Goal: Transaction & Acquisition: Purchase product/service

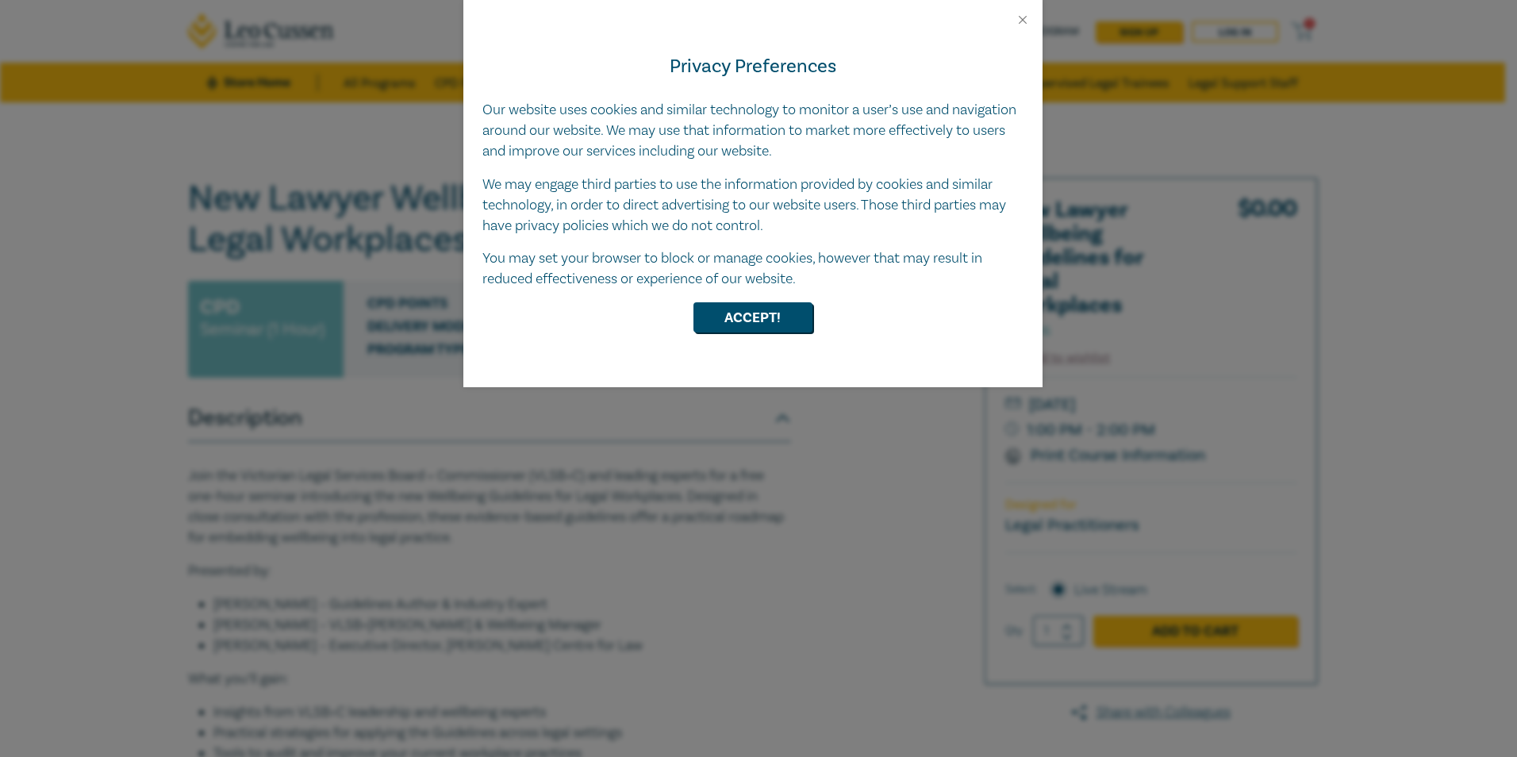
click at [1032, 17] on div at bounding box center [752, 13] width 579 height 27
click at [1025, 17] on button "Close" at bounding box center [1023, 20] width 14 height 14
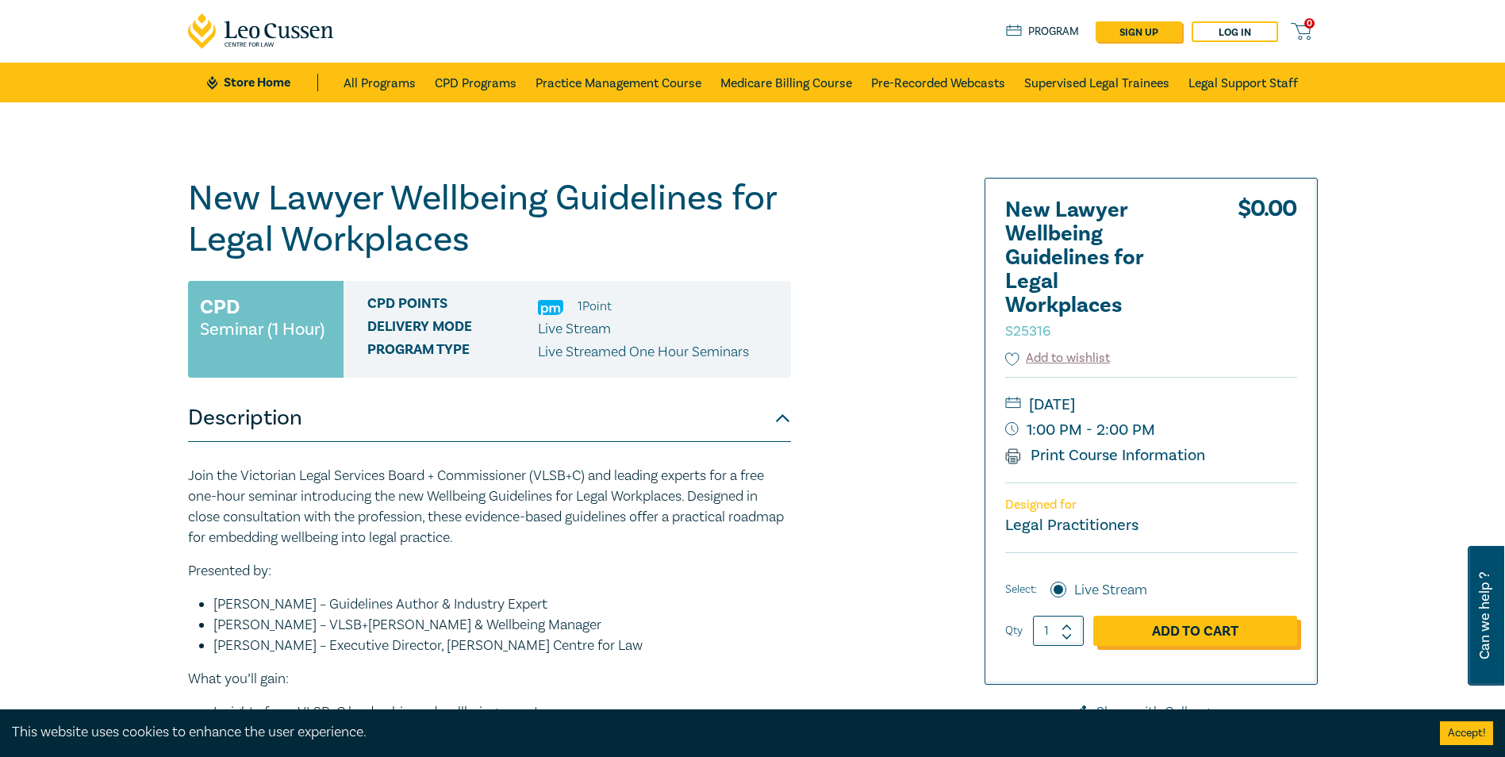
click at [1182, 634] on link "Add to Cart" at bounding box center [1195, 631] width 204 height 30
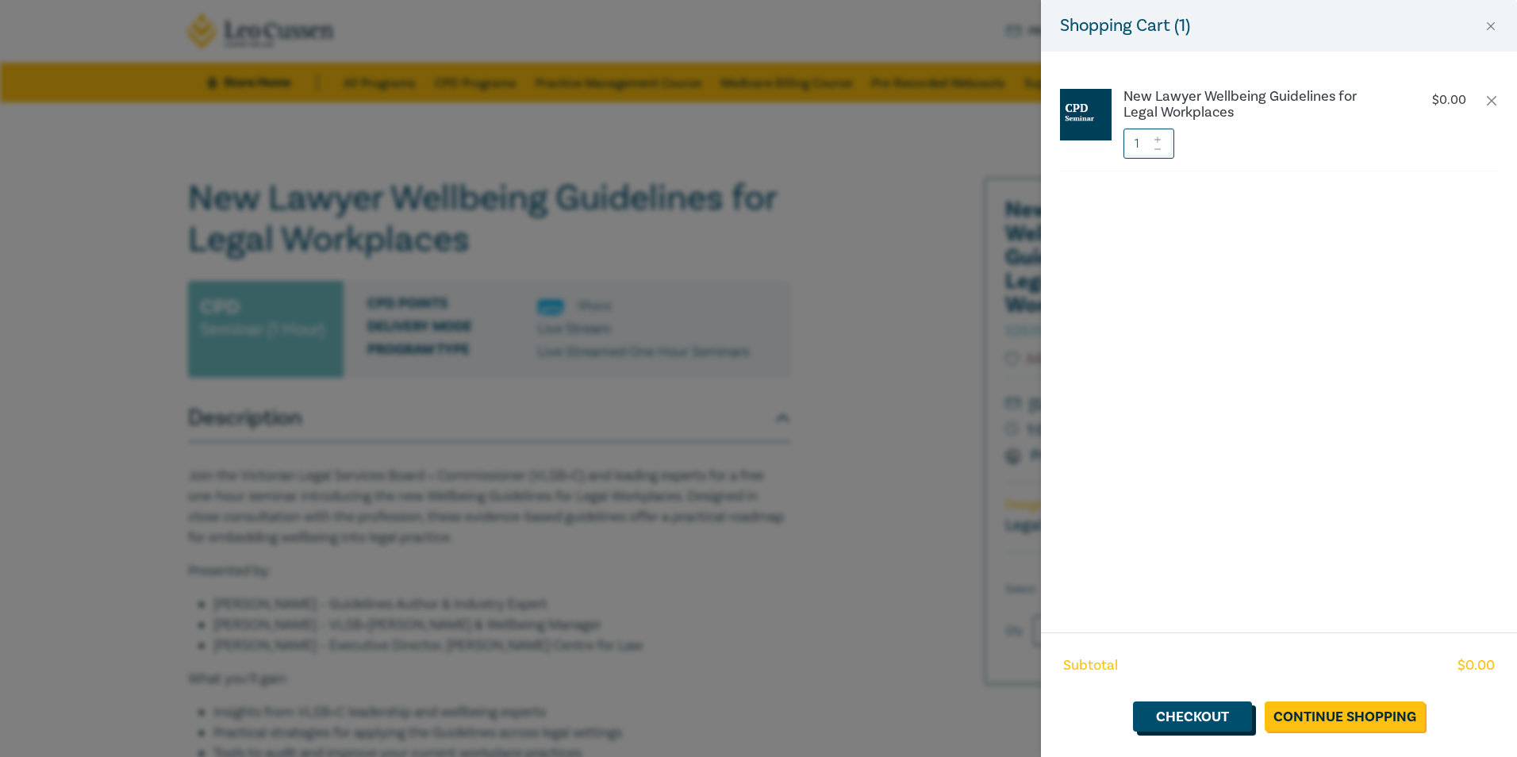
click at [1203, 716] on link "Checkout" at bounding box center [1192, 716] width 119 height 30
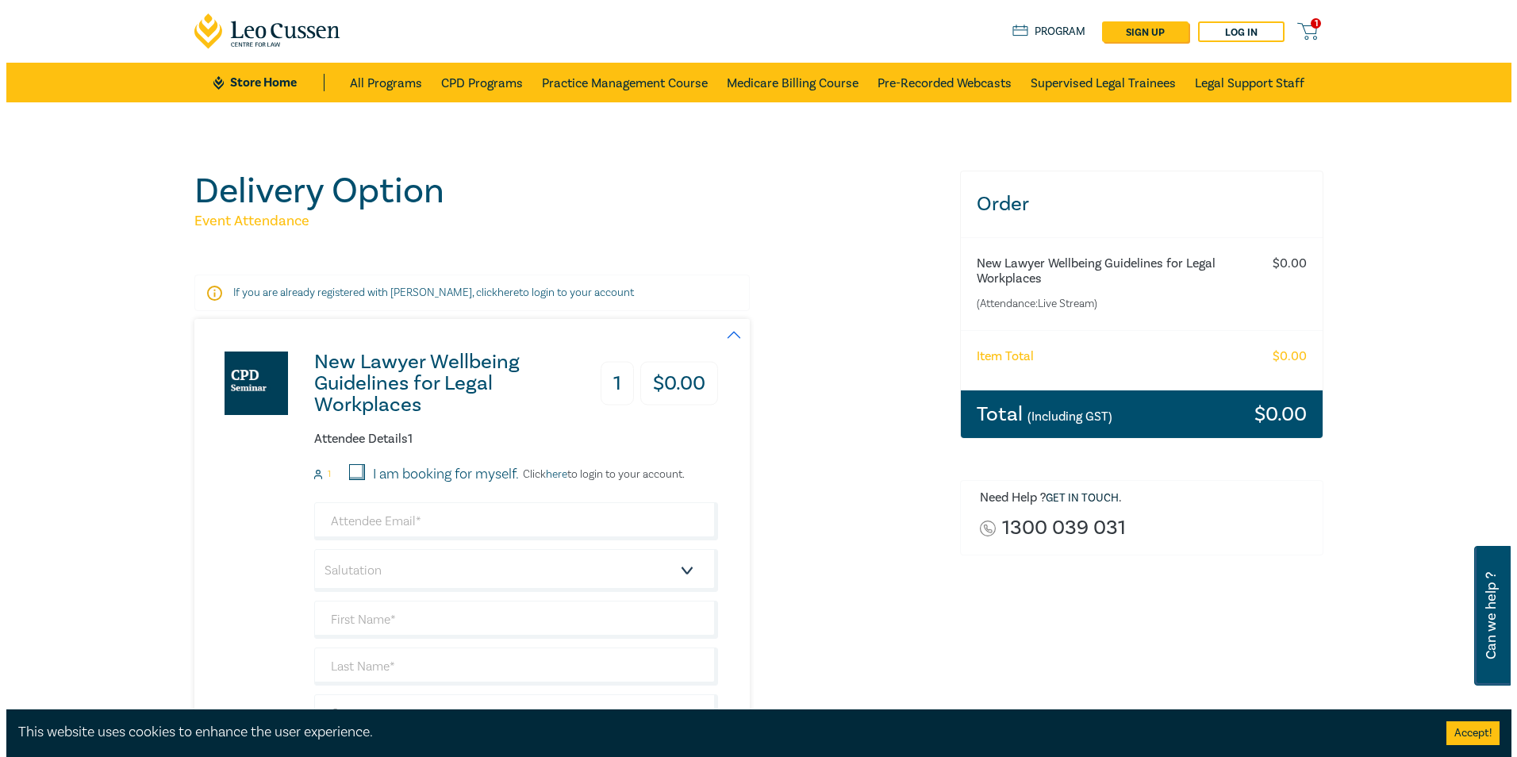
scroll to position [79, 0]
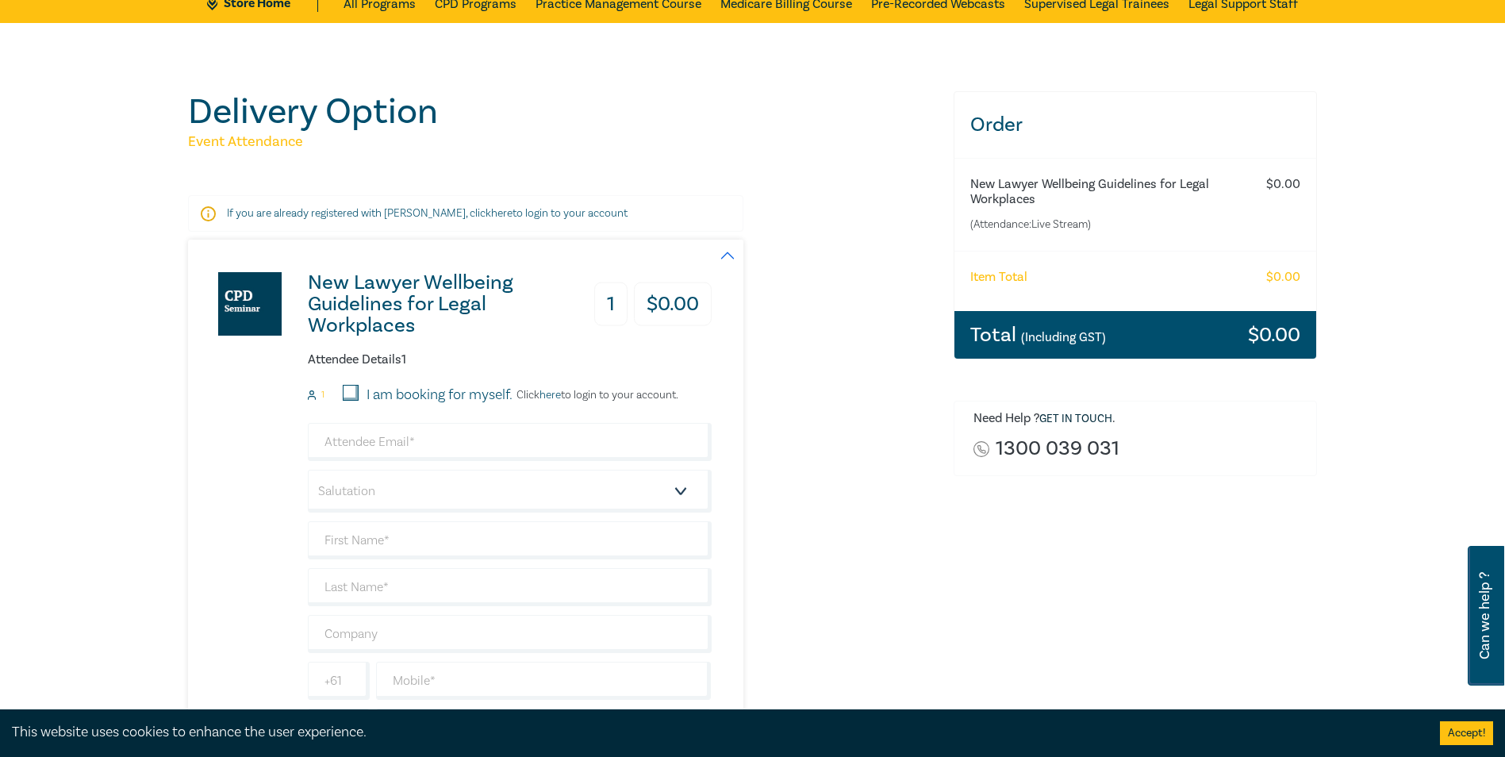
click at [347, 397] on input "I am booking for myself." at bounding box center [351, 393] width 16 height 16
checkbox input "true"
click at [558, 397] on link "here" at bounding box center [550, 395] width 21 height 14
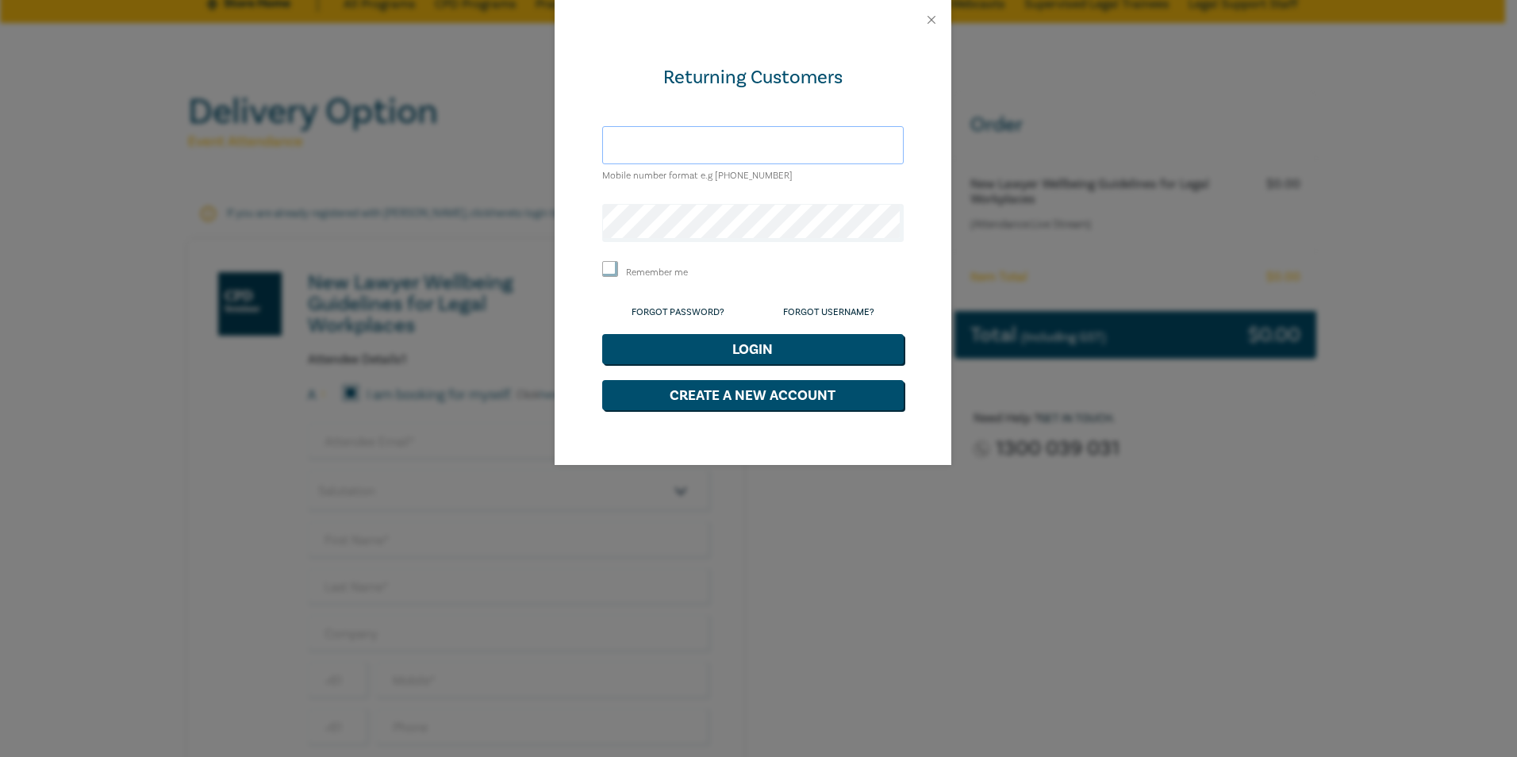
click at [750, 150] on input "text" at bounding box center [752, 145] width 301 height 38
type input "alison_lee@mbmlawyers.com.au"
click at [603, 267] on input "Remember me" at bounding box center [610, 269] width 16 height 16
checkbox input "true"
click at [744, 348] on button "Login" at bounding box center [752, 349] width 301 height 30
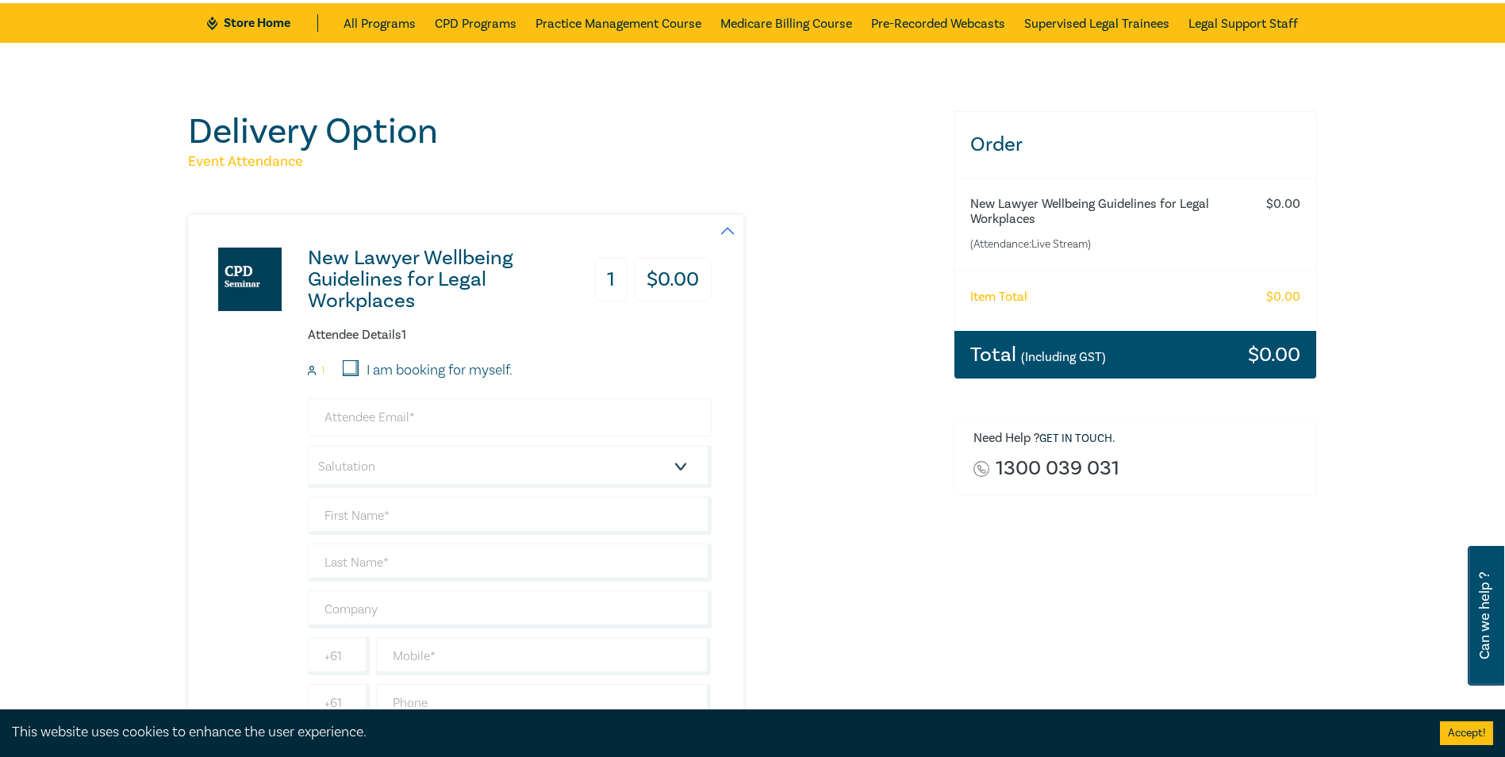
scroll to position [159, 0]
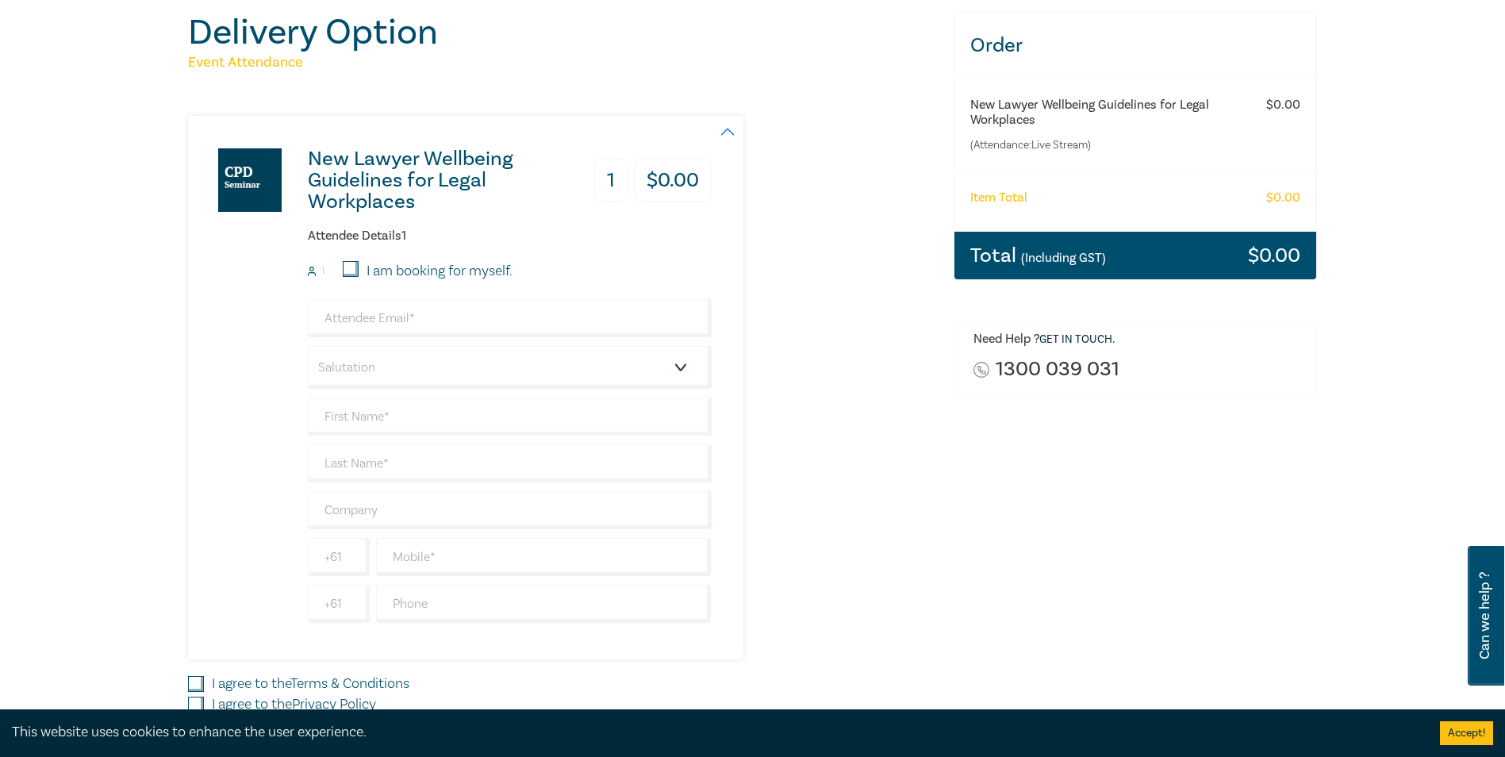
click at [353, 265] on input "I am booking for myself." at bounding box center [351, 269] width 16 height 16
checkbox input "true"
type input "[PERSON_NAME][EMAIL_ADDRESS][DOMAIN_NAME]"
type input "Alison"
type input "Lee"
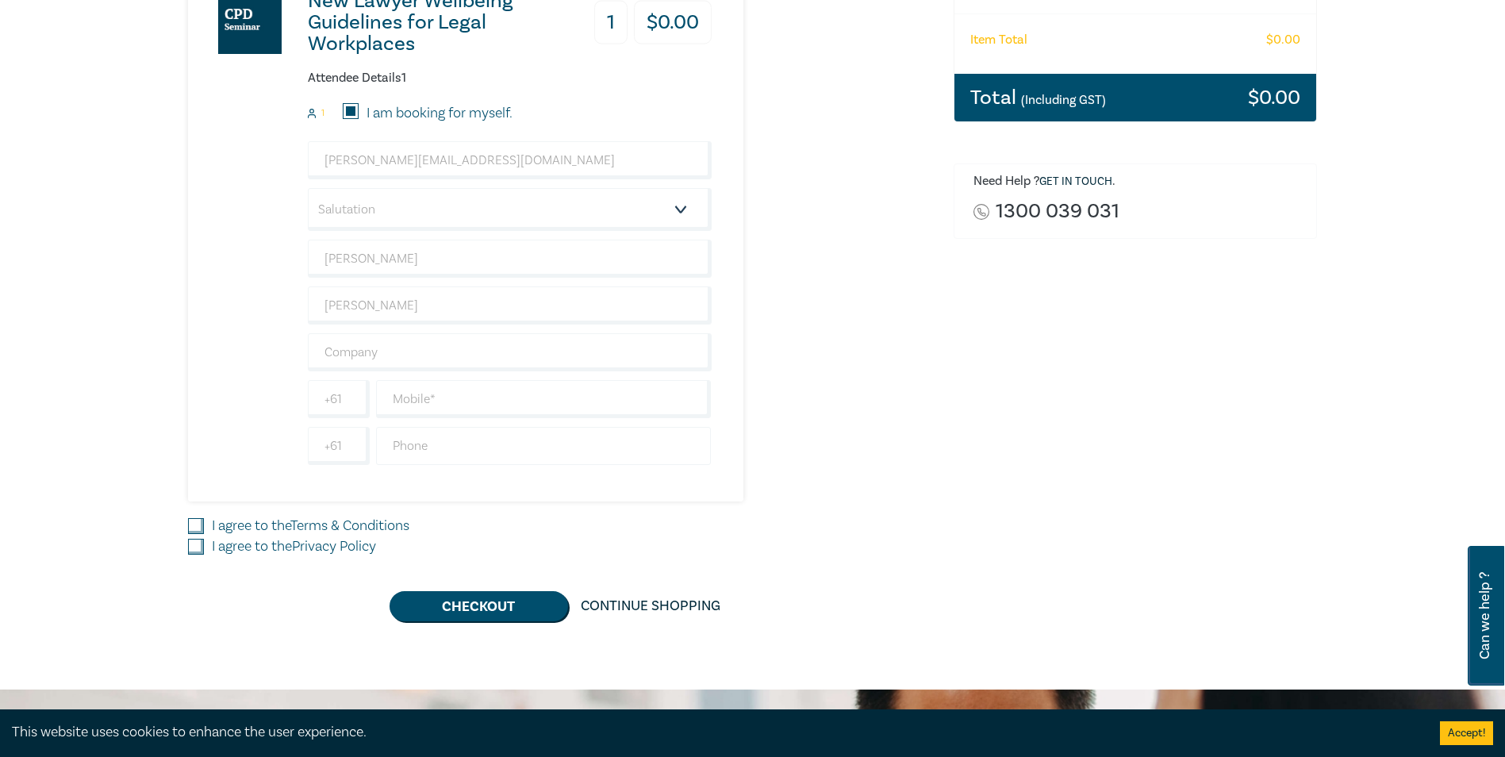
scroll to position [317, 0]
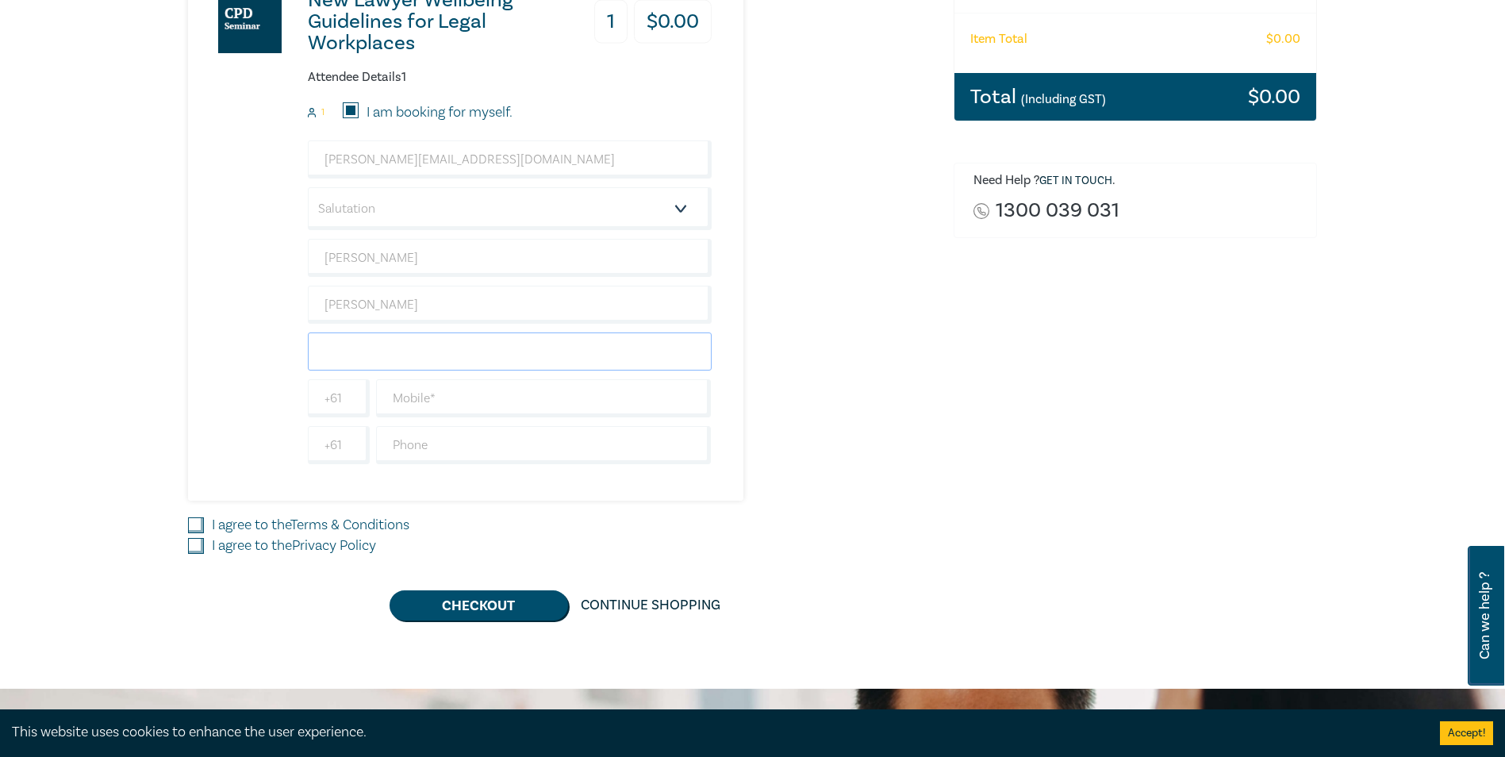
click at [381, 357] on input "text" at bounding box center [510, 351] width 404 height 38
type input "M"
type input "a"
type input "Mason Black + Mendelsons Lawyers"
drag, startPoint x: 462, startPoint y: 397, endPoint x: 443, endPoint y: 403, distance: 19.8
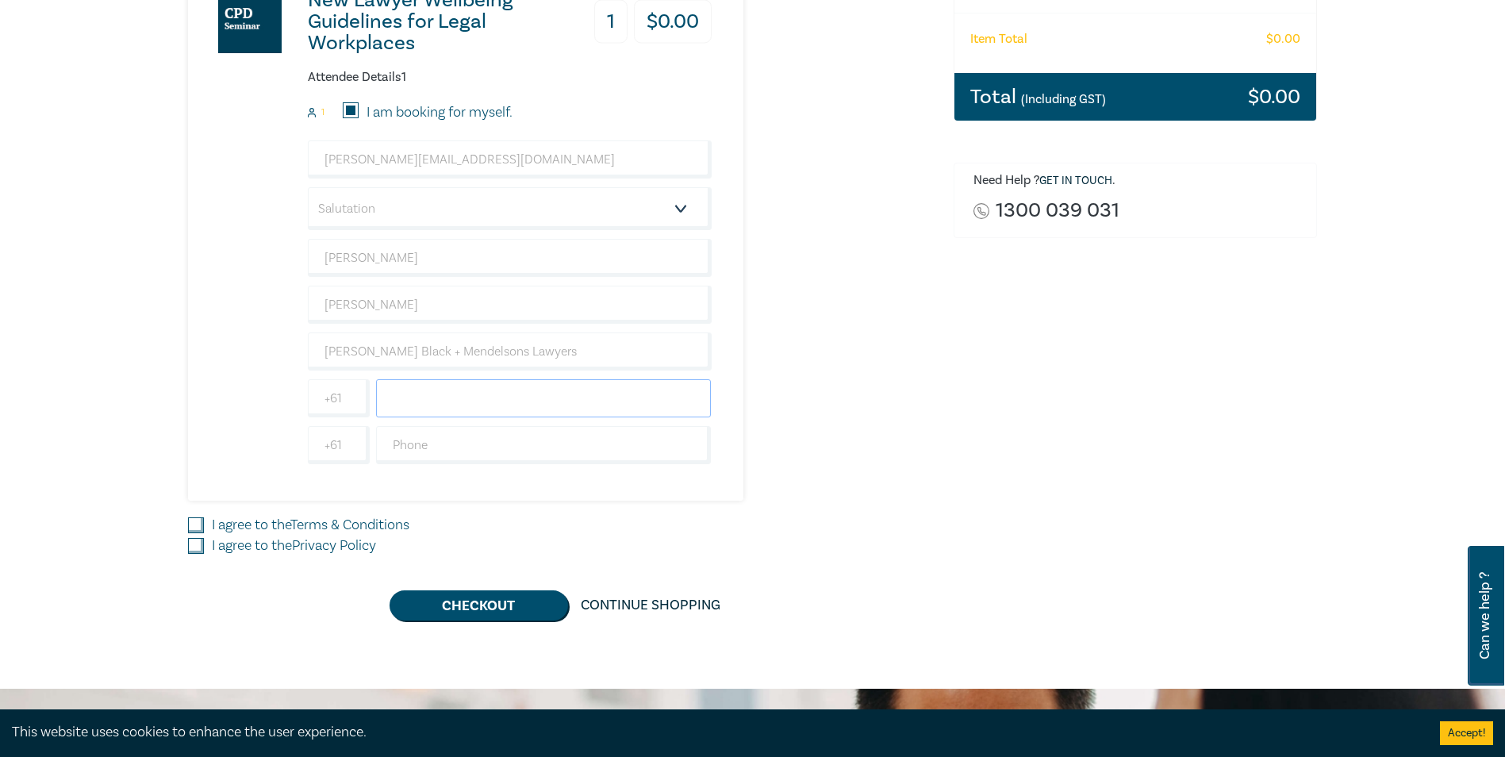
click at [462, 397] on input "text" at bounding box center [544, 398] width 336 height 38
click at [275, 391] on div "New Lawyer Wellbeing Guidelines for Legal Workplaces 1 $ 0.00 Attendee Details …" at bounding box center [450, 228] width 524 height 543
click at [438, 392] on input "text" at bounding box center [544, 398] width 336 height 38
type input "0412772232"
click at [270, 406] on div "New Lawyer Wellbeing Guidelines for Legal Workplaces 1 $ 0.00 Attendee Details …" at bounding box center [450, 228] width 524 height 543
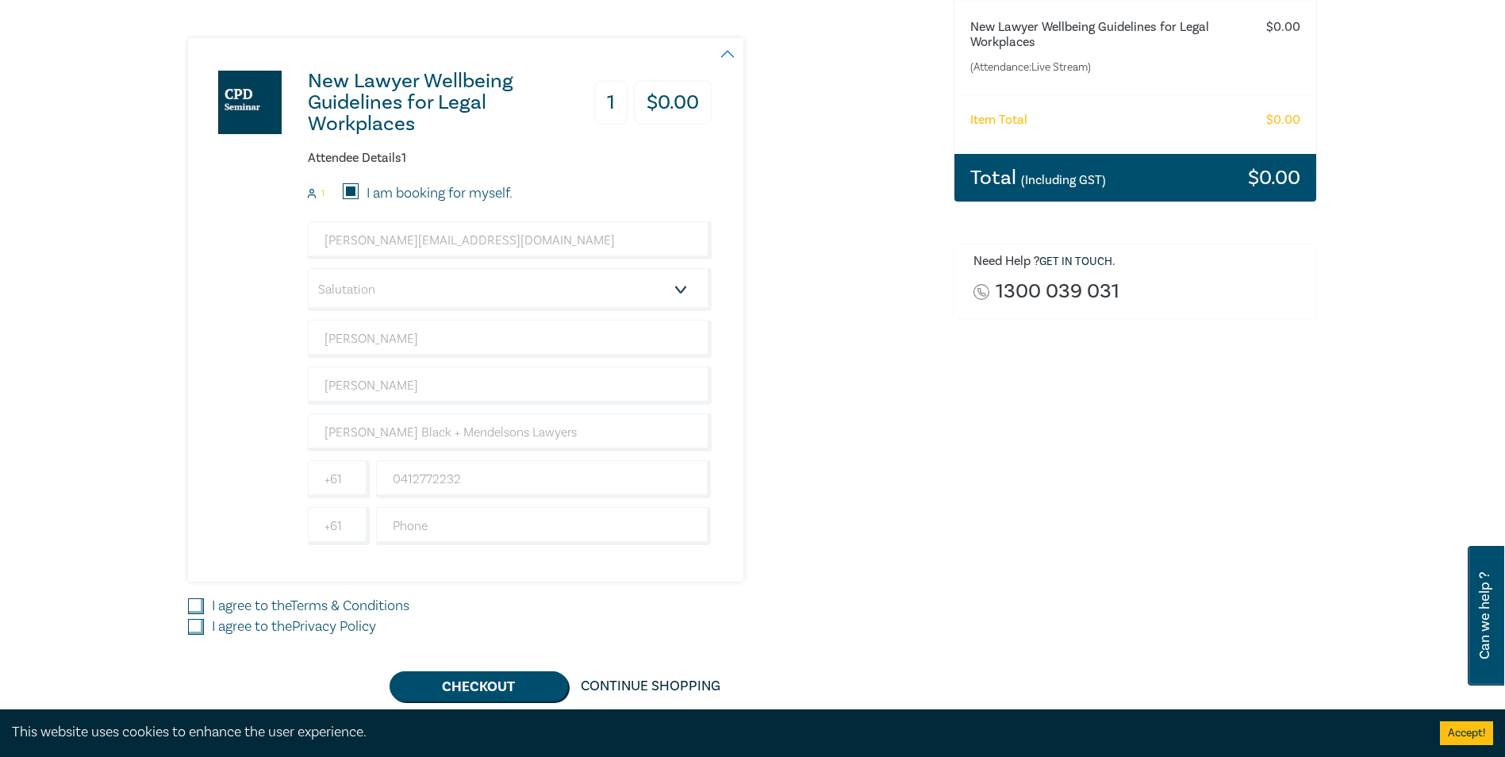
scroll to position [238, 0]
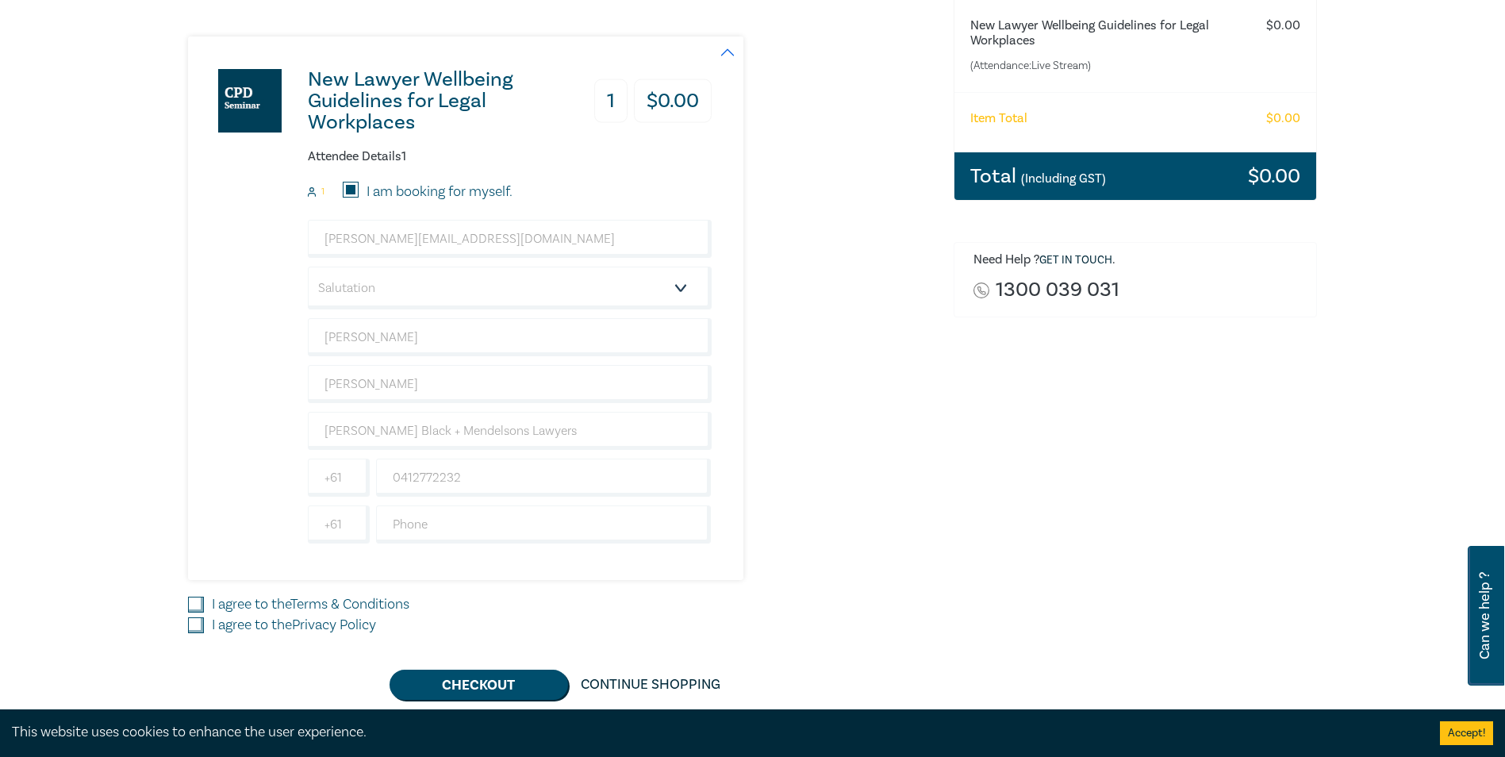
click at [202, 604] on input "I agree to the Terms & Conditions" at bounding box center [196, 605] width 16 height 16
checkbox input "true"
click at [195, 624] on input "I agree to the Privacy Policy" at bounding box center [196, 625] width 16 height 16
checkbox input "true"
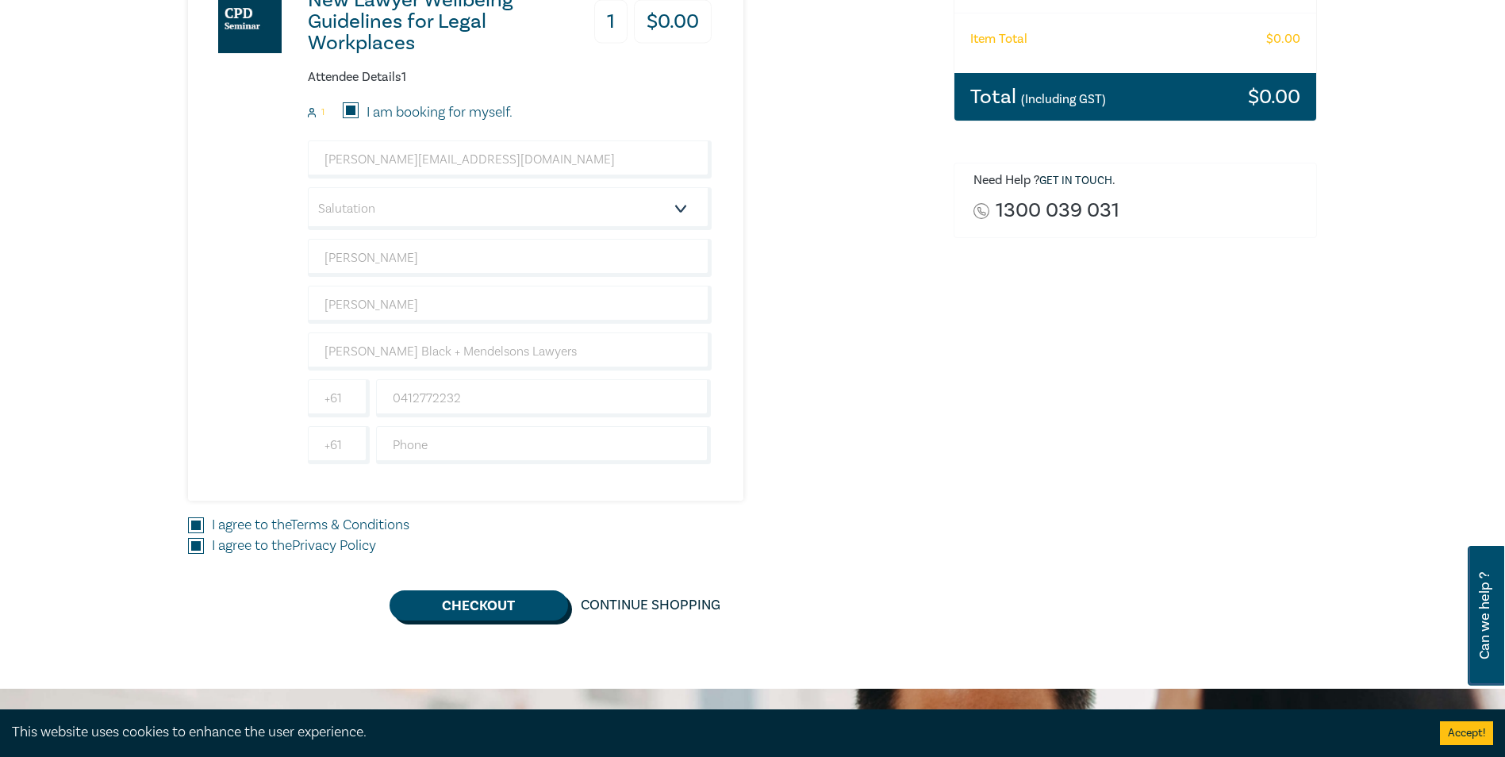
click at [501, 610] on button "Checkout" at bounding box center [479, 605] width 179 height 30
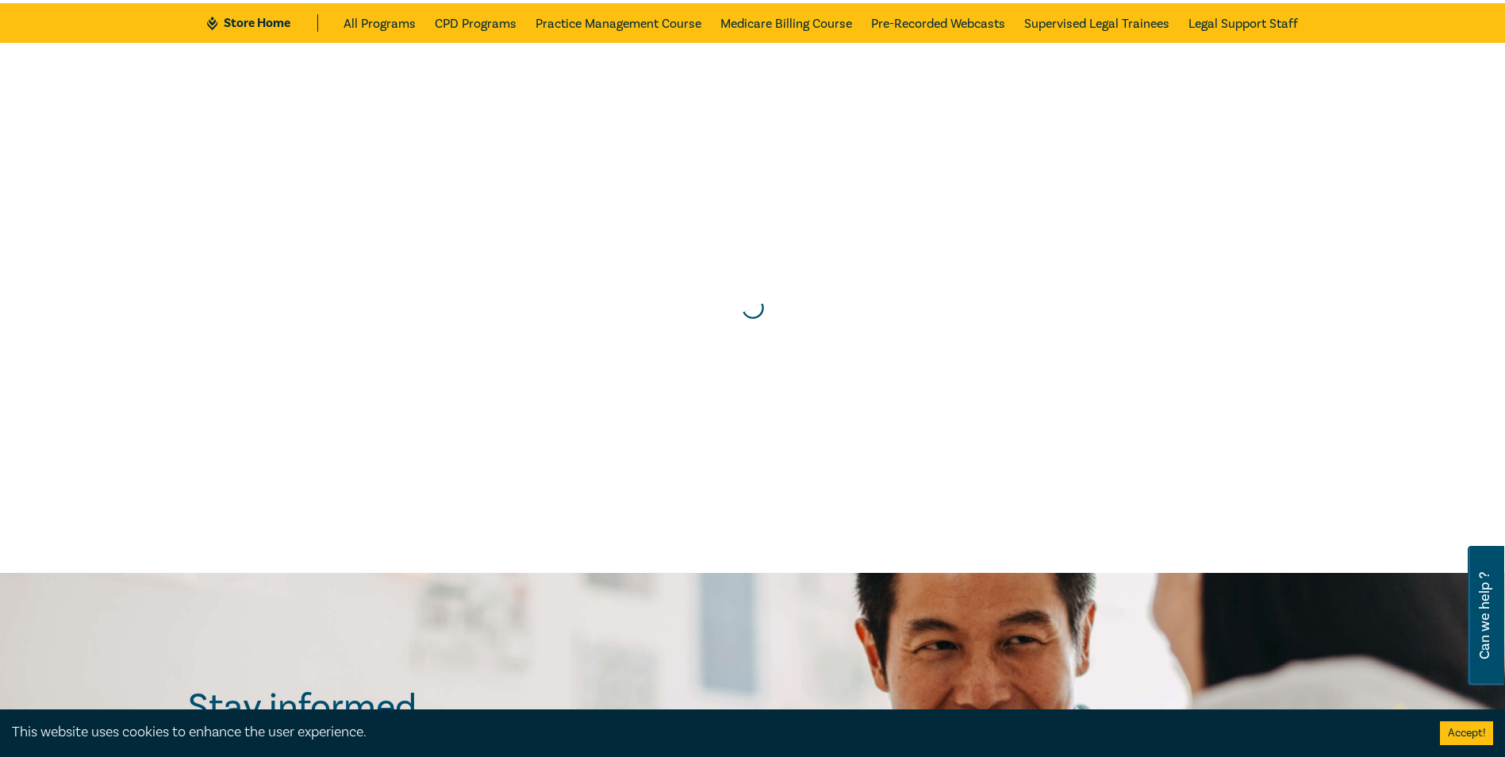
scroll to position [0, 0]
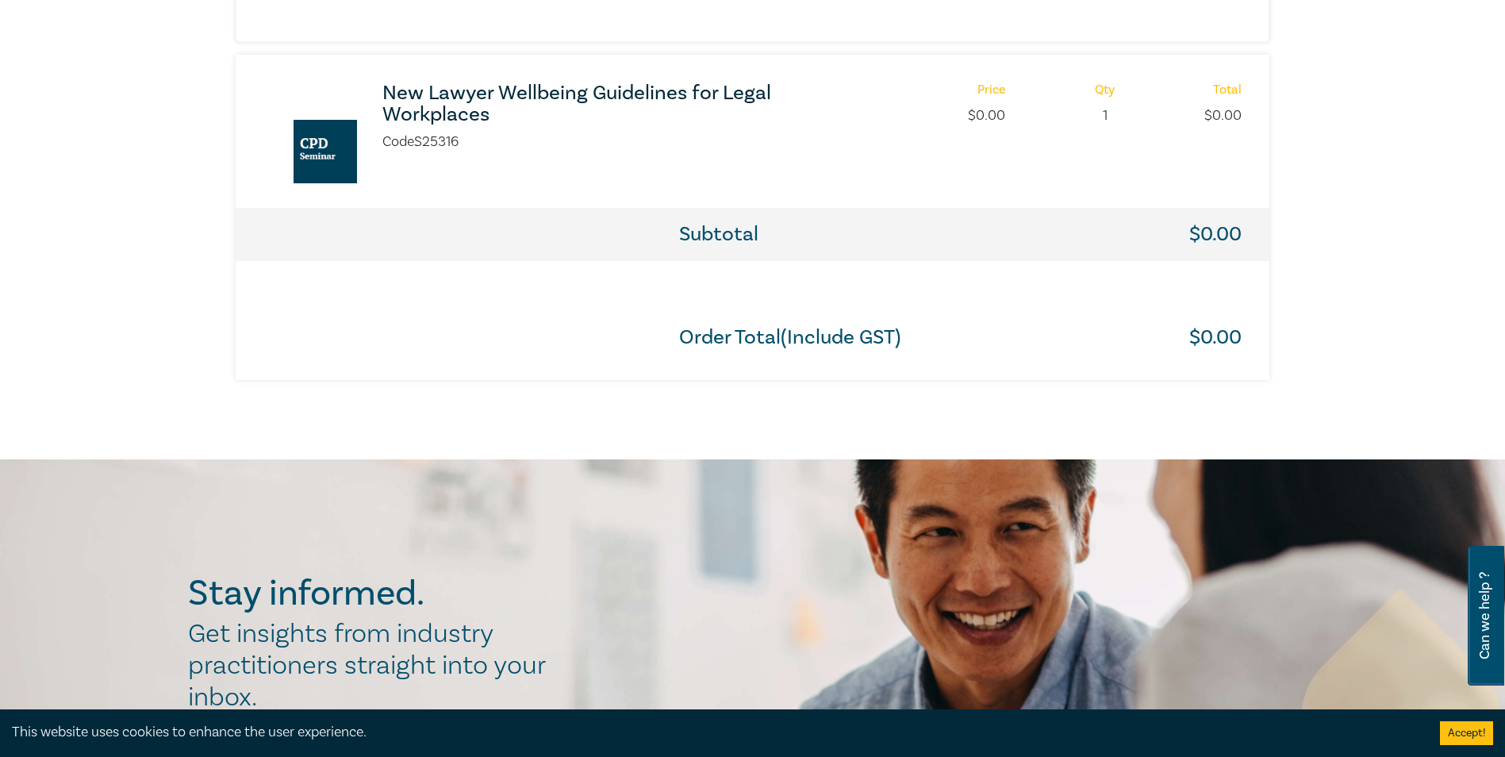
scroll to position [635, 0]
